Goal: Find specific page/section

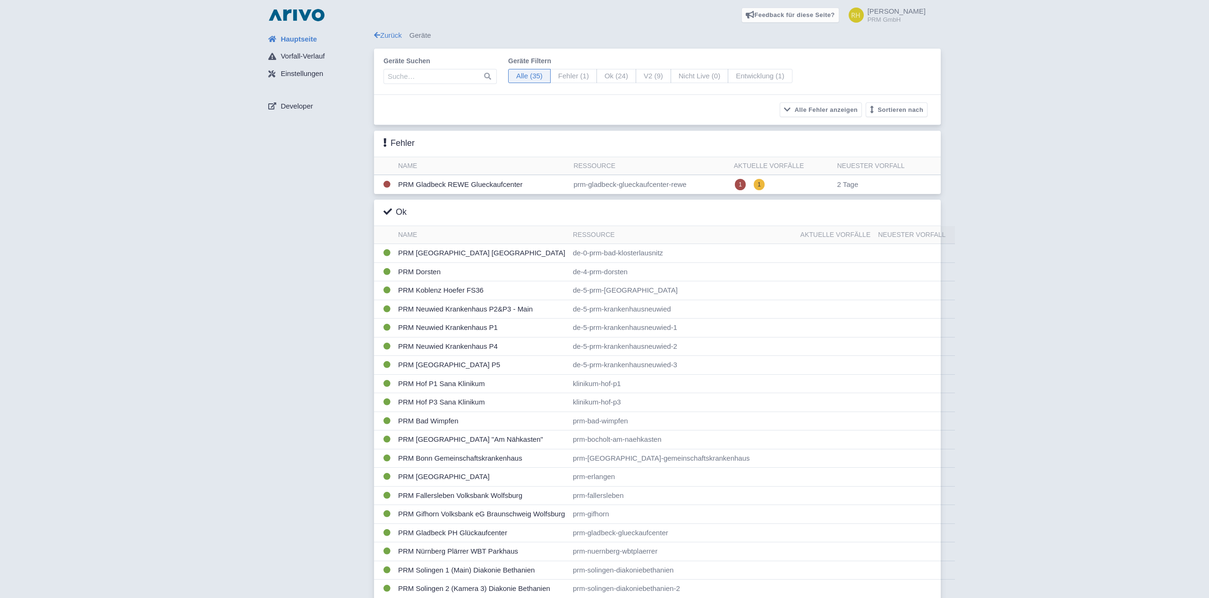
click at [87, 298] on div "Hauptseite Vorfall-Verlauf Einstellungen Developer Zurück Geräte Geräte suchen …" at bounding box center [605, 472] width 1194 height 884
click at [423, 184] on td "PRM Gladbeck REWE Glueckaufcenter" at bounding box center [481, 184] width 175 height 19
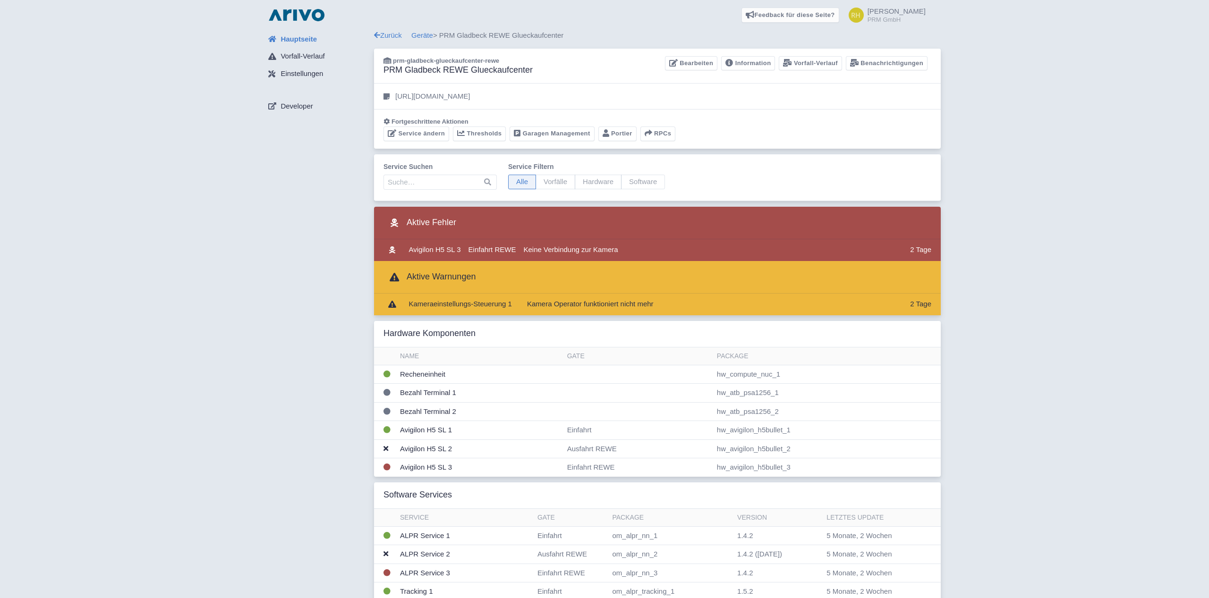
click at [177, 88] on div "Hauptseite Vorfall-Verlauf Einstellungen Developer Zurück Geräte > PRM Gladbeck…" at bounding box center [605, 542] width 1194 height 1024
click at [286, 5] on div "Feedback für diese Seite? Screenshot mitsenden Senden Danke für Ihr Feedback Ro…" at bounding box center [605, 15] width 1194 height 30
click at [282, 20] on img at bounding box center [296, 15] width 60 height 15
